Goal: Find specific page/section: Find specific page/section

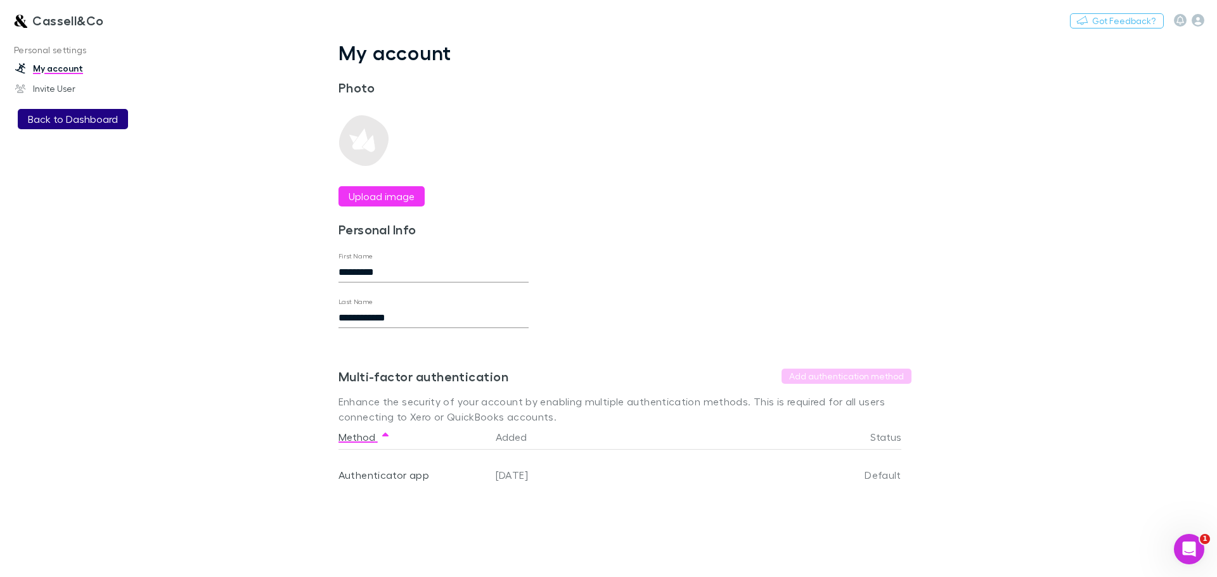
click at [79, 123] on button "Back to Dashboard" at bounding box center [73, 119] width 110 height 20
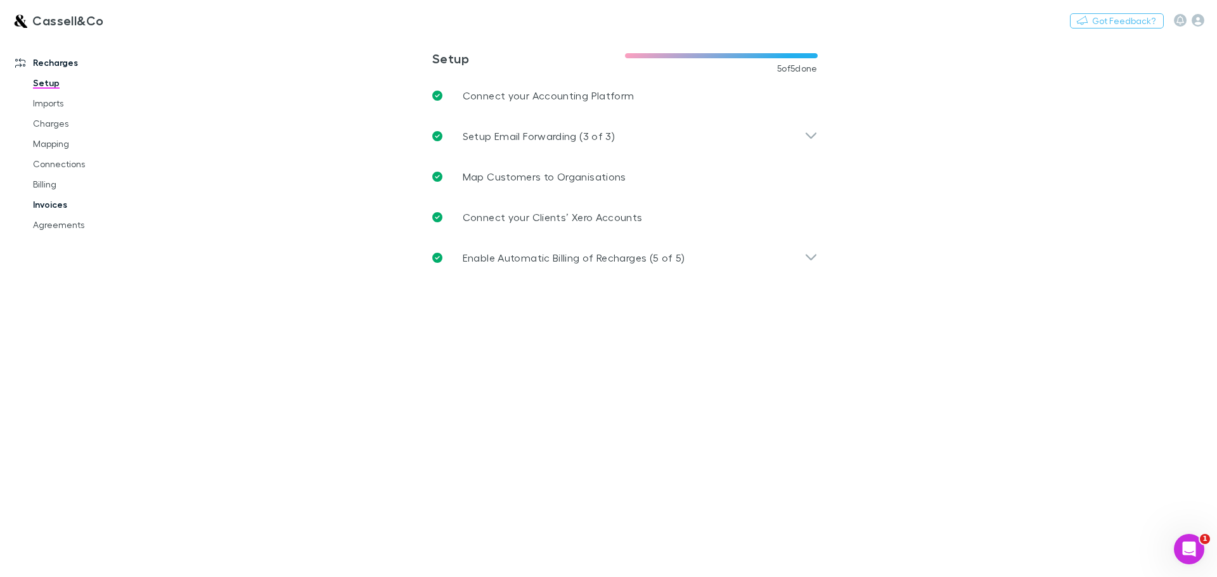
click at [53, 206] on link "Invoices" at bounding box center [95, 205] width 151 height 20
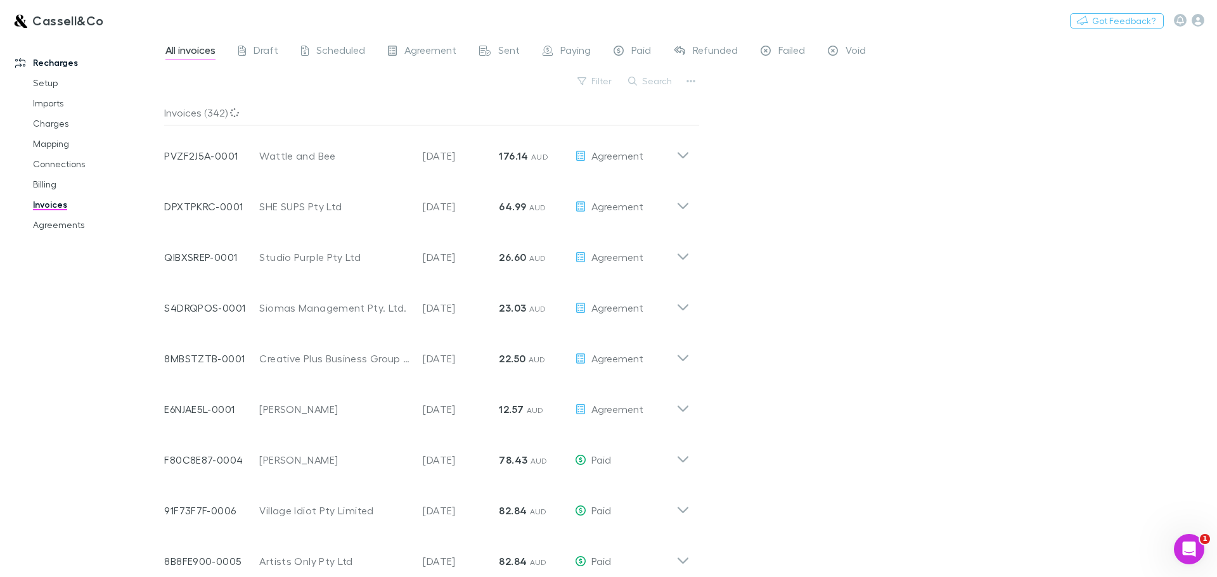
drag, startPoint x: 633, startPoint y: 50, endPoint x: 641, endPoint y: 36, distance: 16.5
click at [632, 49] on span "Paid" at bounding box center [641, 52] width 20 height 16
click at [653, 87] on button "Search" at bounding box center [651, 81] width 58 height 15
type input "*"
click at [494, 51] on div "Sent" at bounding box center [499, 52] width 41 height 16
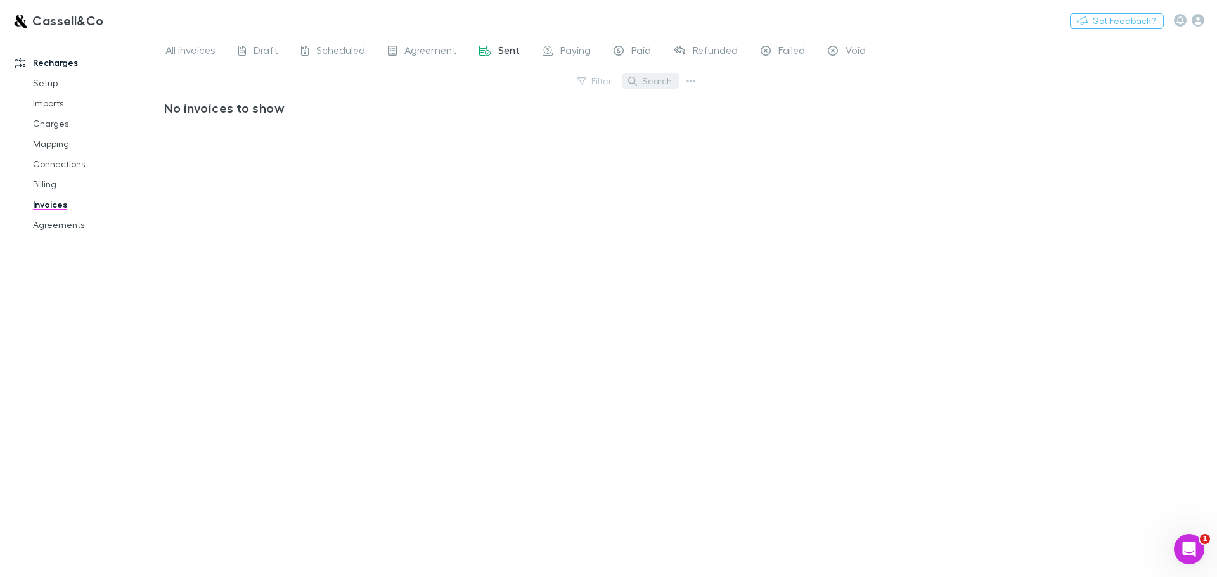
click at [662, 79] on button "Search" at bounding box center [651, 81] width 58 height 15
click at [494, 53] on div "Sent" at bounding box center [499, 52] width 41 height 16
click at [661, 83] on button "Search" at bounding box center [651, 81] width 58 height 15
type input "*******"
click at [428, 51] on span "Agreement" at bounding box center [430, 52] width 52 height 16
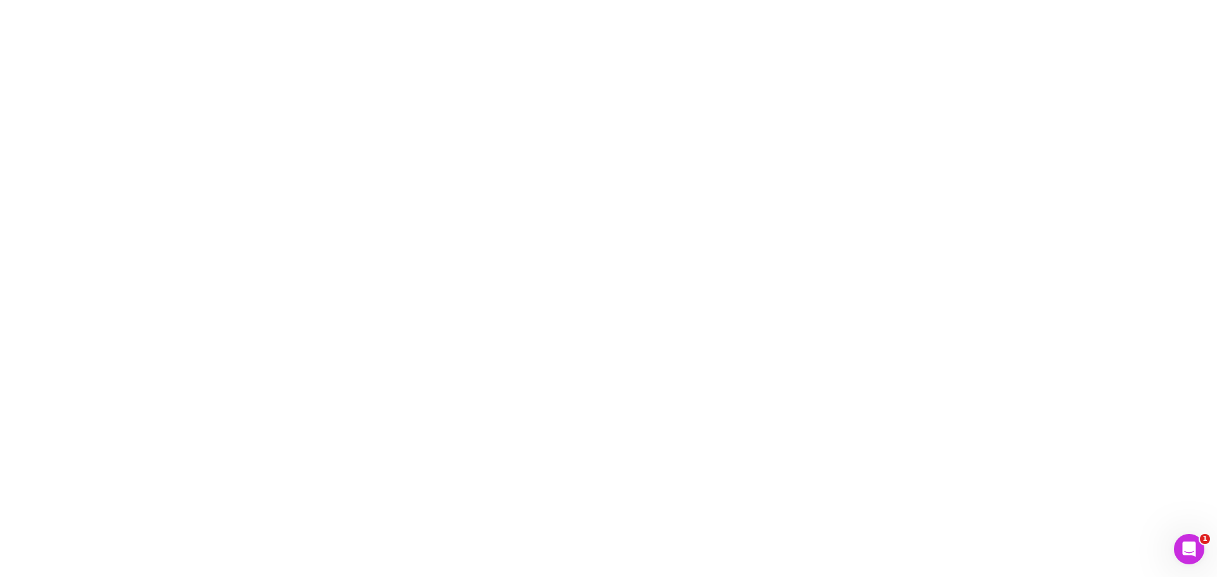
click at [335, 49] on div at bounding box center [608, 288] width 1217 height 577
